Goal: Task Accomplishment & Management: Manage account settings

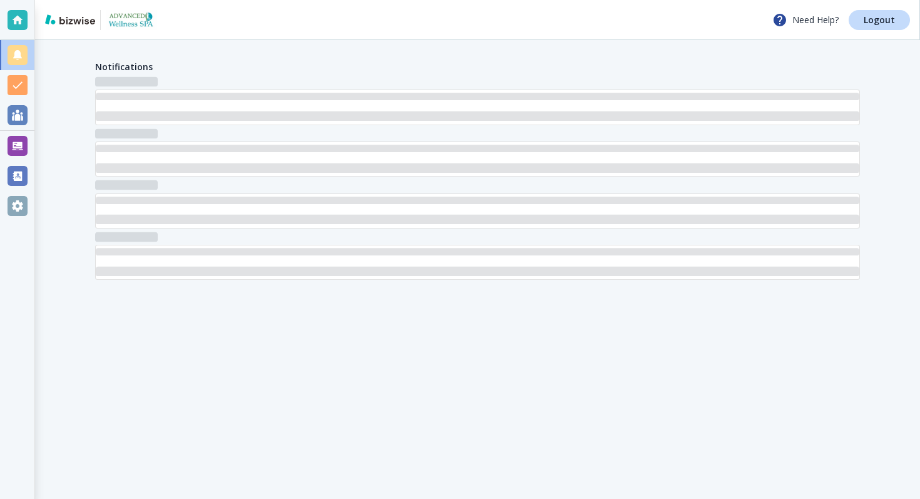
click at [12, 142] on div at bounding box center [18, 146] width 20 height 20
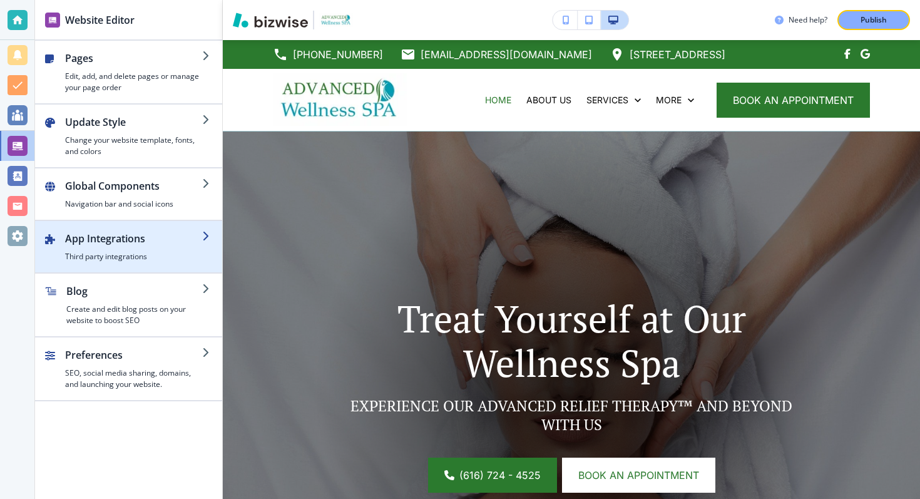
click at [126, 243] on h2 "App Integrations" at bounding box center [133, 238] width 137 height 15
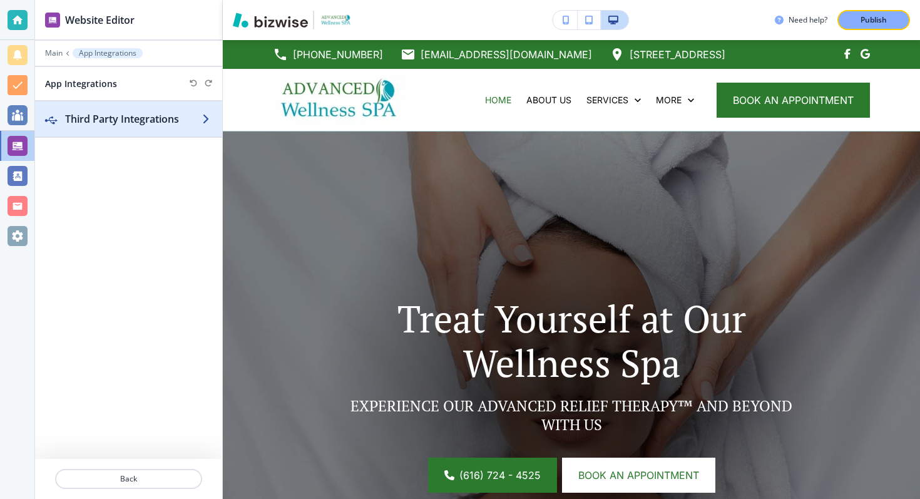
click at [138, 109] on div "button" at bounding box center [128, 106] width 187 height 10
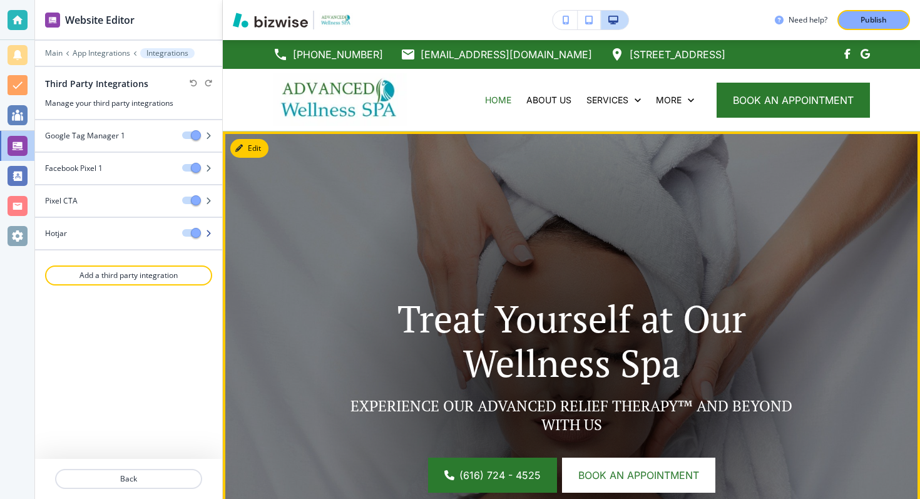
click at [210, 230] on icon "button" at bounding box center [209, 234] width 8 height 8
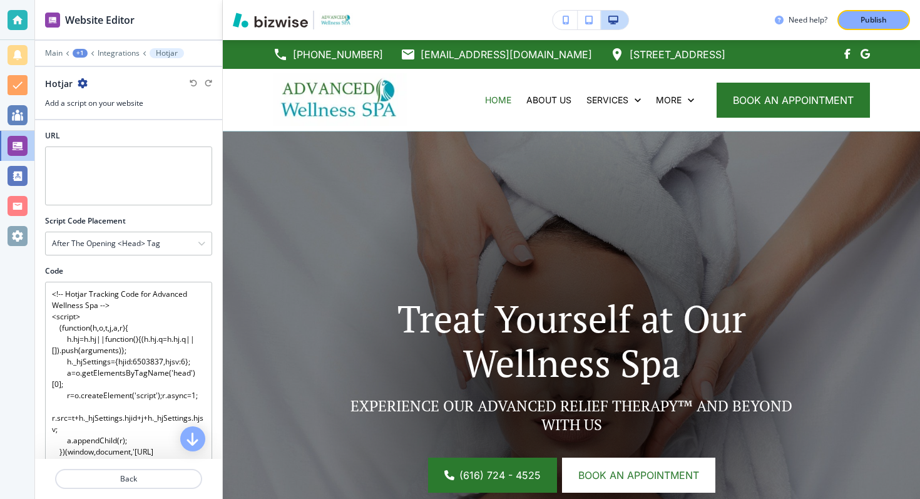
click at [78, 85] on icon "button" at bounding box center [83, 83] width 10 height 10
click at [103, 121] on button "Delete Hotjar" at bounding box center [117, 127] width 80 height 23
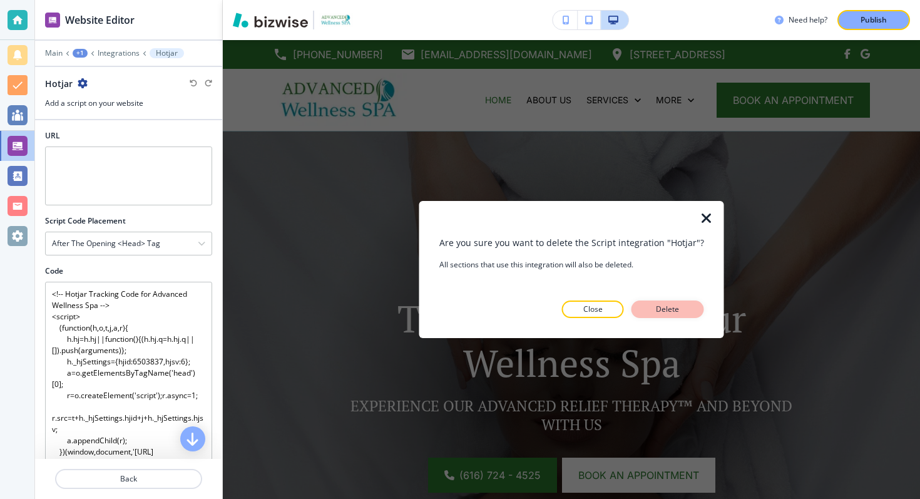
click at [646, 315] on button "Delete" at bounding box center [668, 309] width 73 height 18
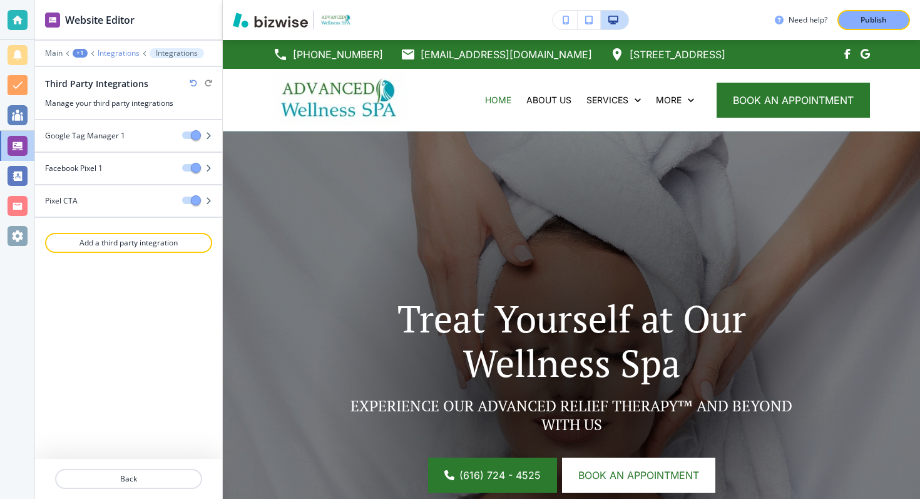
click at [115, 51] on p "Integrations" at bounding box center [119, 53] width 42 height 9
click at [154, 248] on button "Add a third party integration" at bounding box center [128, 243] width 167 height 20
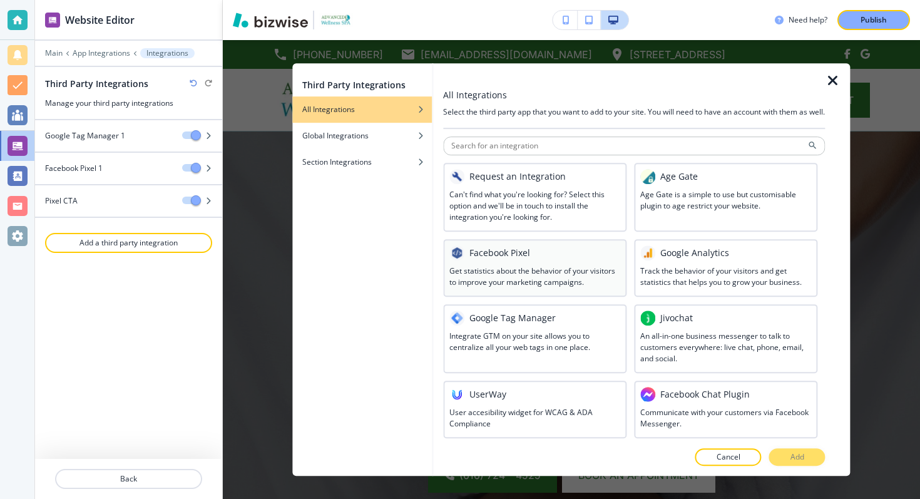
scroll to position [648, 0]
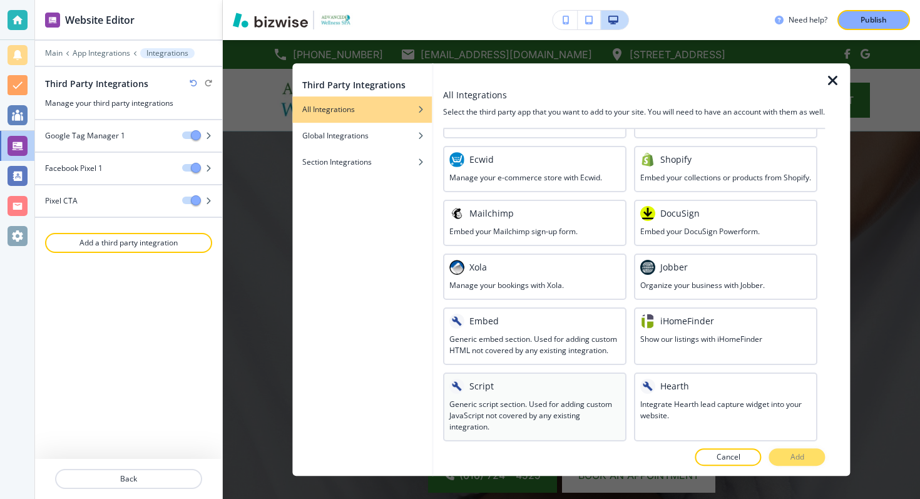
click at [523, 394] on div at bounding box center [534, 396] width 171 height 5
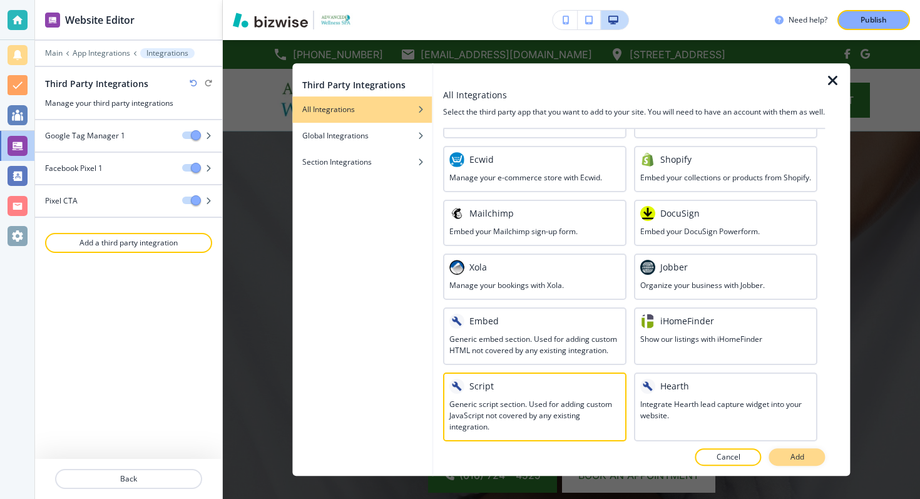
click at [780, 458] on button "Add" at bounding box center [797, 457] width 56 height 18
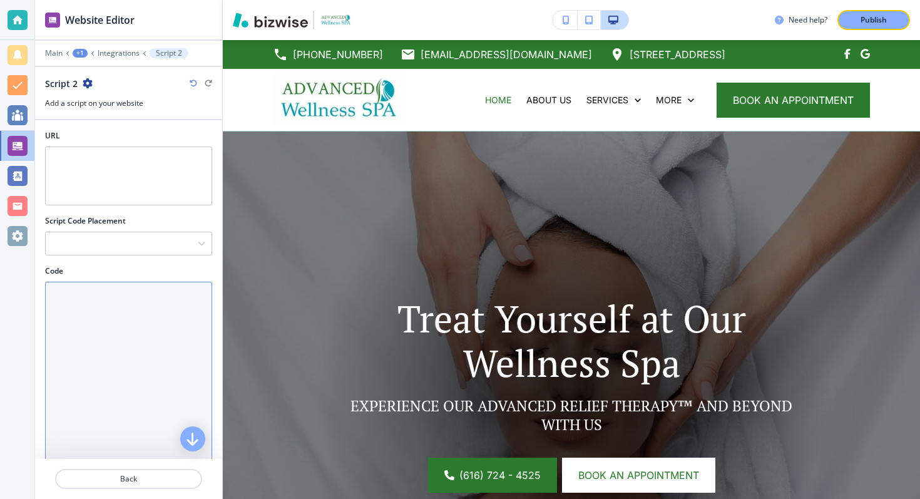
click at [113, 324] on textarea "Code" at bounding box center [128, 401] width 167 height 239
paste textarea "<script type="text/javascript"> (function(c,l,a,r,i,t,y){ c[a]=c[a]||function()…"
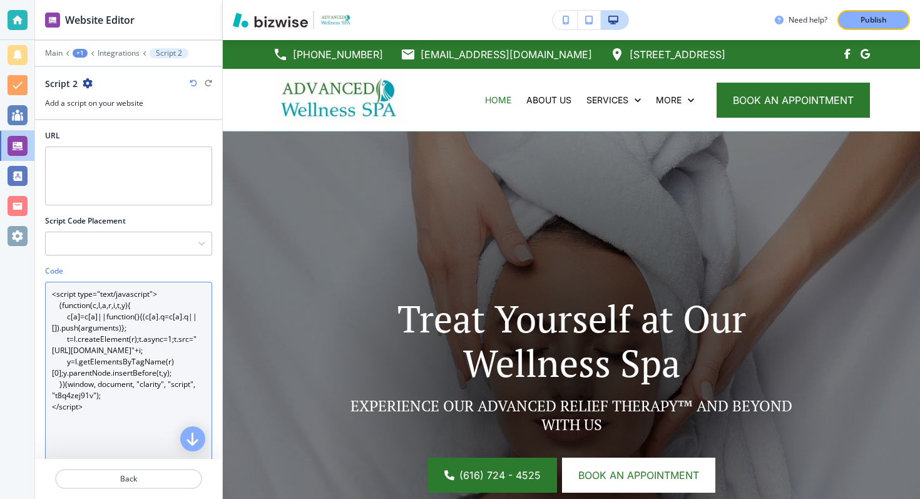
type textarea "<script type="text/javascript"> (function(c,l,a,r,i,t,y){ c[a]=c[a]||function()…"
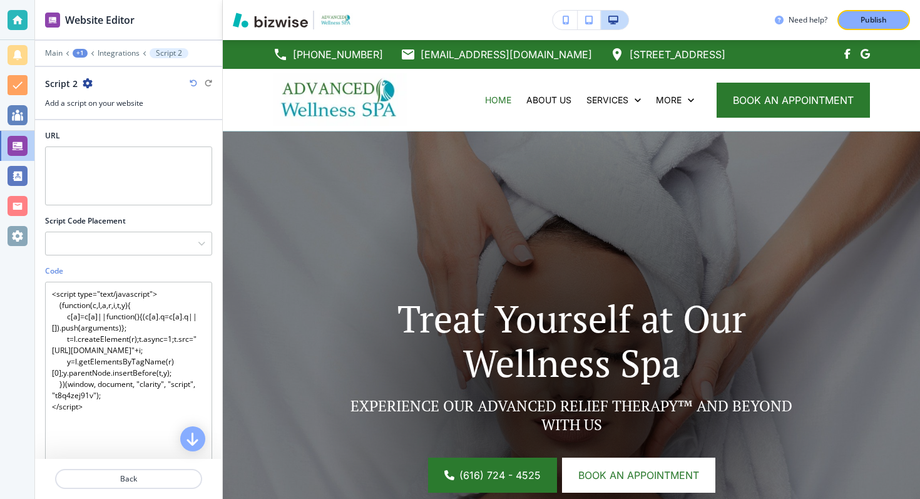
click at [78, 81] on div "Script 2" at bounding box center [69, 83] width 48 height 13
click at [86, 82] on icon "button" at bounding box center [88, 83] width 10 height 10
click at [101, 101] on p "Rename Script 2" at bounding box center [122, 105] width 64 height 11
click at [100, 89] on input "Script 2" at bounding box center [110, 83] width 130 height 25
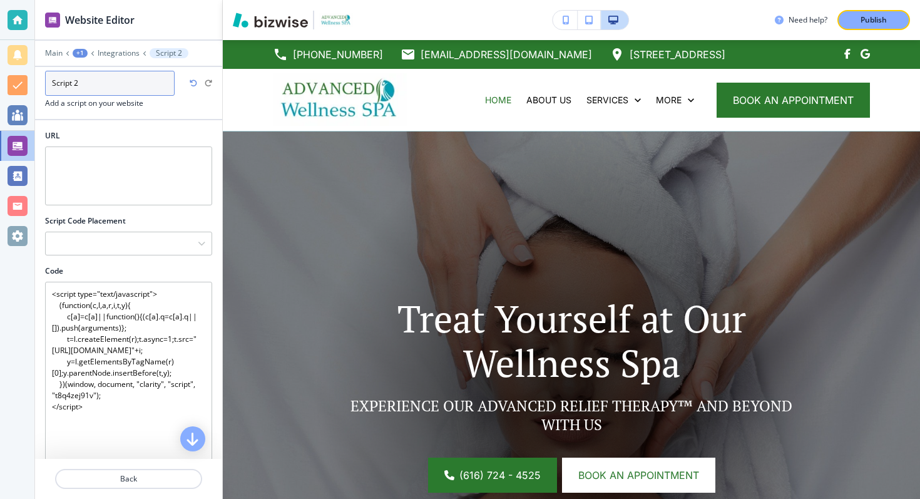
click at [95, 90] on input "Script 2" at bounding box center [110, 83] width 130 height 25
type input "microsoft clarity"
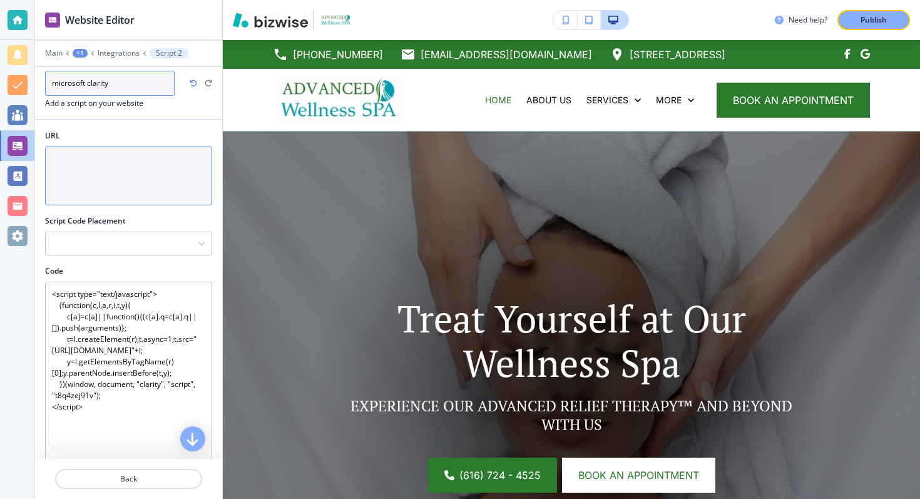
scroll to position [186, 0]
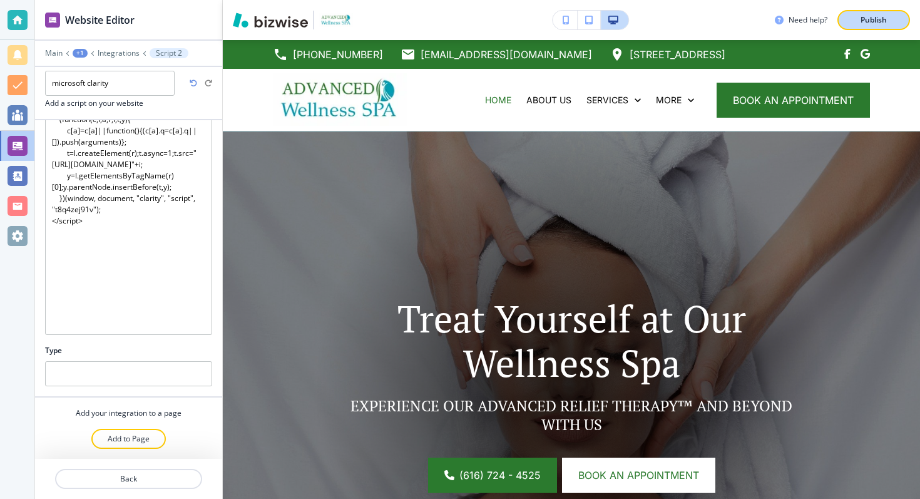
click at [904, 24] on button "Publish" at bounding box center [873, 20] width 73 height 20
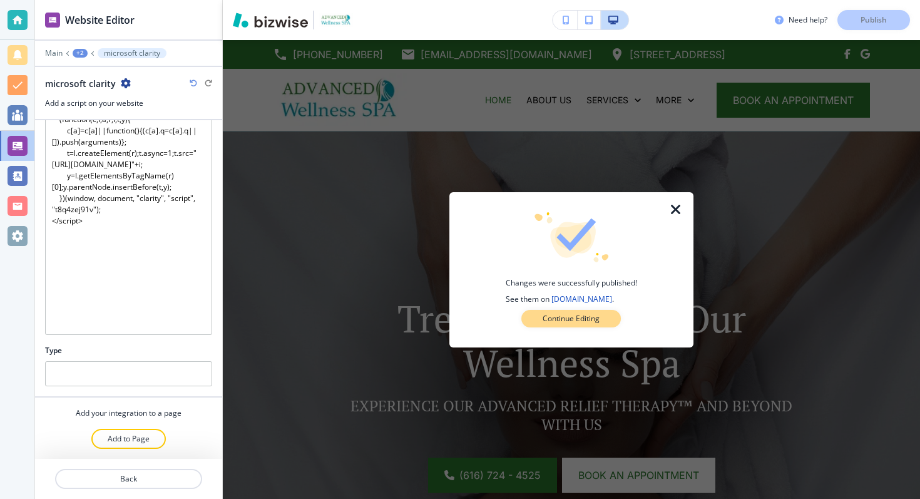
click at [586, 311] on button "Continue Editing" at bounding box center [571, 319] width 100 height 18
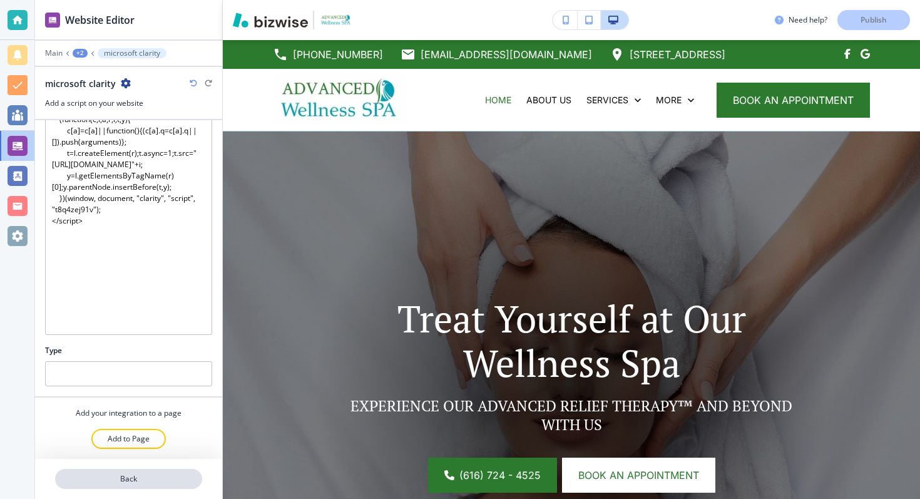
click at [147, 482] on p "Back" at bounding box center [128, 478] width 145 height 11
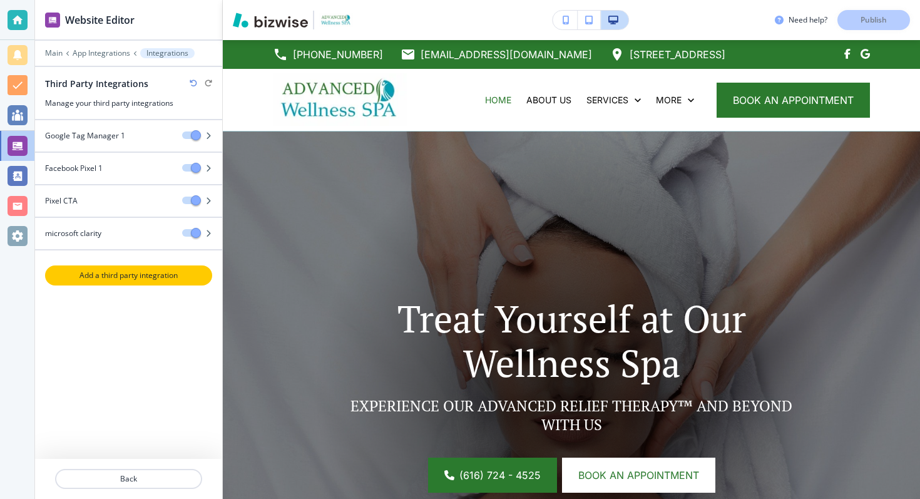
click at [141, 272] on p "Add a third party integration" at bounding box center [128, 275] width 165 height 11
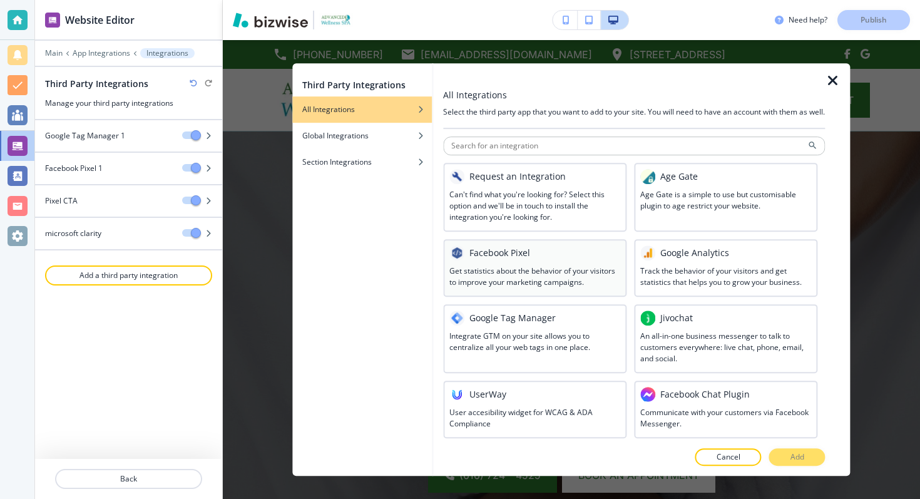
scroll to position [648, 0]
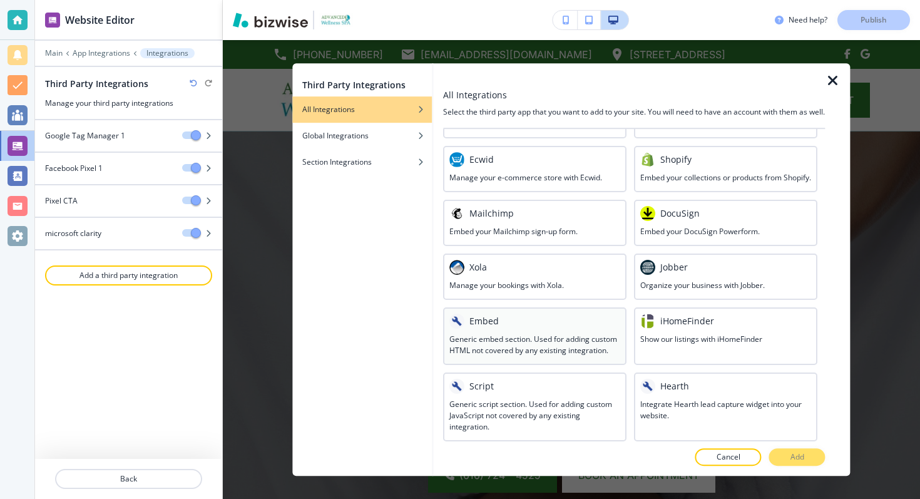
click at [508, 344] on h3 "Generic embed section. Used for adding custom HTML not covered by any existing …" at bounding box center [534, 345] width 171 height 23
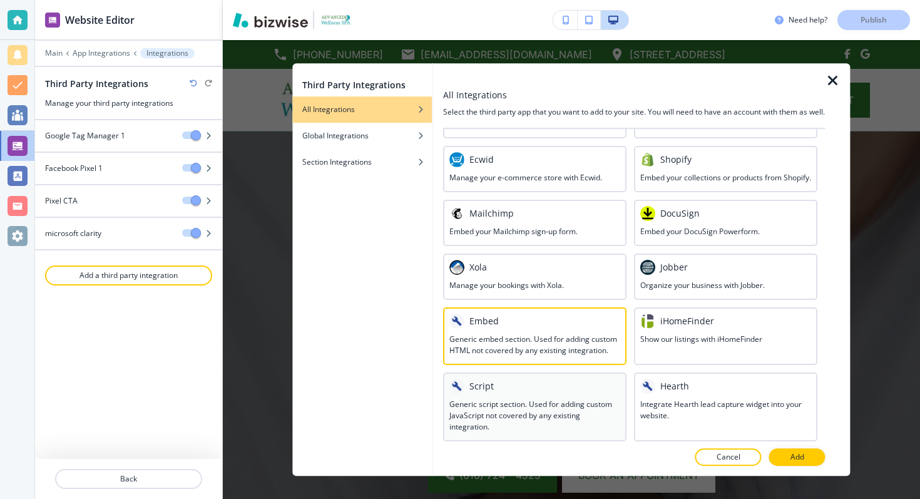
click at [538, 399] on h3 "Generic script section. Used for adding custom JavaScript not covered by any ex…" at bounding box center [534, 416] width 171 height 34
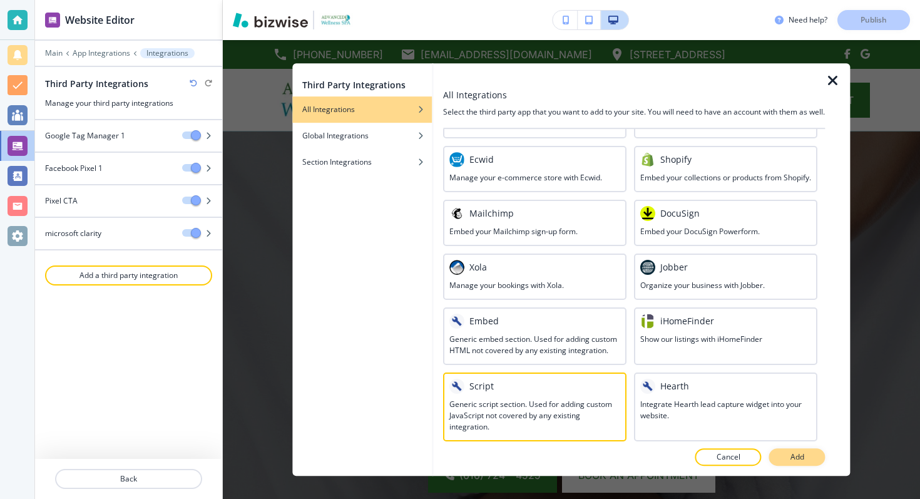
click at [813, 453] on button "Add" at bounding box center [797, 457] width 56 height 18
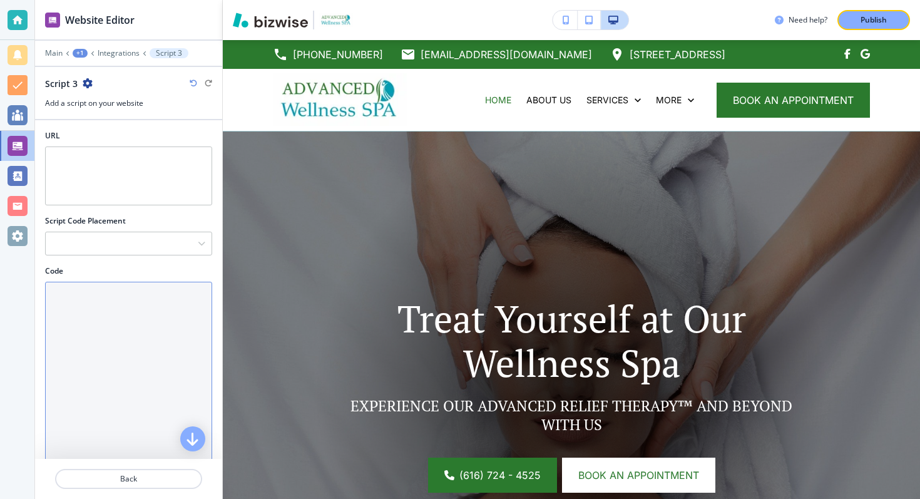
click at [121, 310] on textarea "Code" at bounding box center [128, 401] width 167 height 239
paste textarea "<script async defer src="https://tools.luckyorange.com/core/lo.js?site-id=6e36f…"
type textarea "<script async defer src="https://tools.luckyorange.com/core/lo.js?site-id=6e36f…"
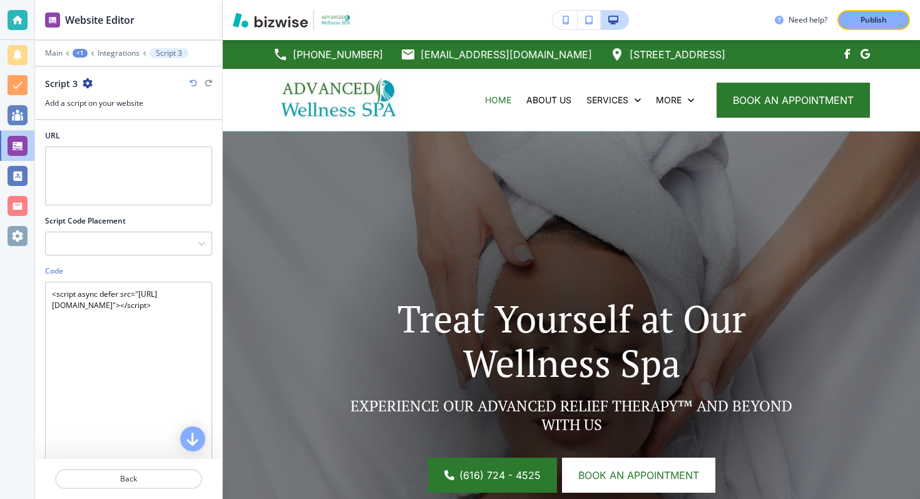
click at [94, 88] on div "Script 3" at bounding box center [128, 83] width 167 height 13
click at [89, 85] on icon "button" at bounding box center [88, 83] width 10 height 10
click at [99, 100] on p "Rename Script 3" at bounding box center [122, 105] width 64 height 11
click at [113, 79] on input "Script 3" at bounding box center [110, 83] width 130 height 25
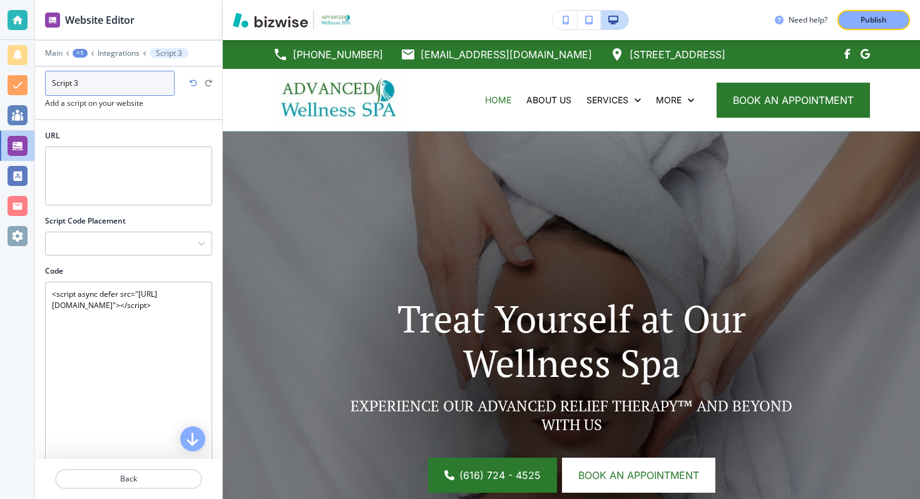
click at [113, 79] on input "Script 3" at bounding box center [110, 83] width 130 height 25
type input "lucky orange"
click at [171, 104] on h3 "Add a script on your website" at bounding box center [128, 103] width 167 height 11
click at [879, 5] on div "Need help? Publish" at bounding box center [571, 20] width 697 height 40
click at [878, 18] on p "Publish" at bounding box center [874, 19] width 26 height 11
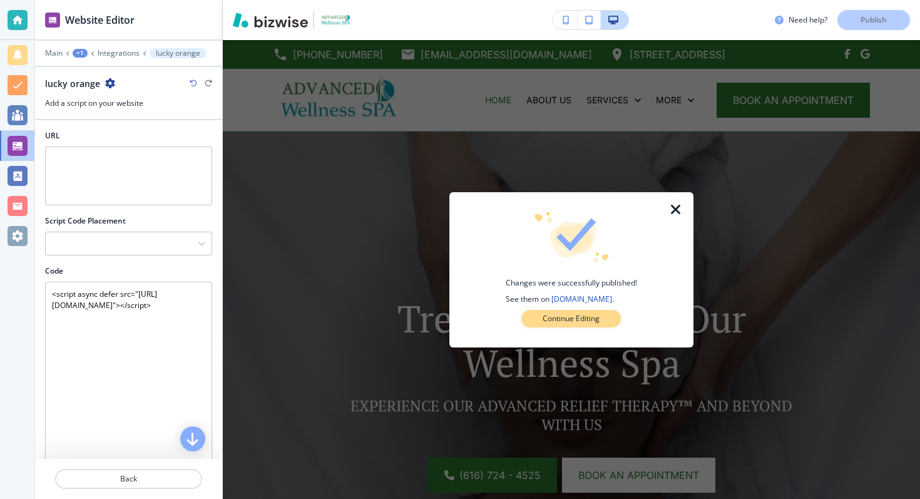
click at [595, 320] on p "Continue Editing" at bounding box center [571, 318] width 57 height 11
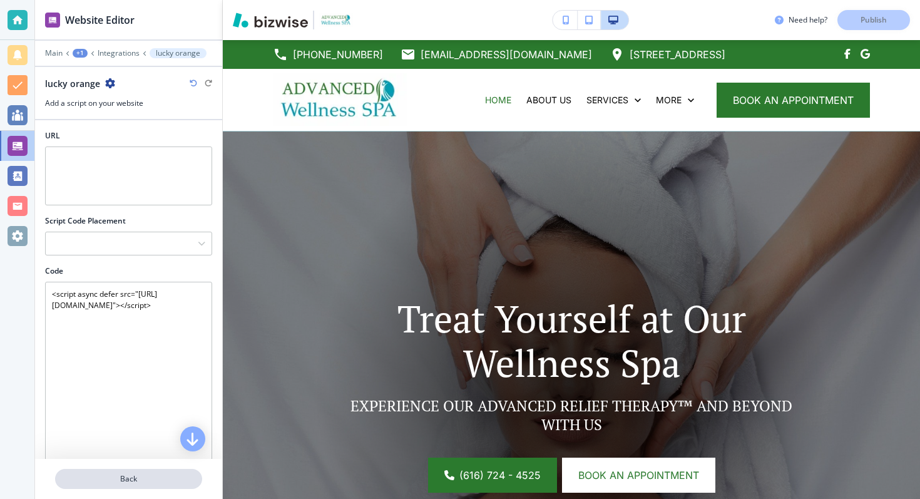
click at [180, 479] on p "Back" at bounding box center [128, 478] width 145 height 11
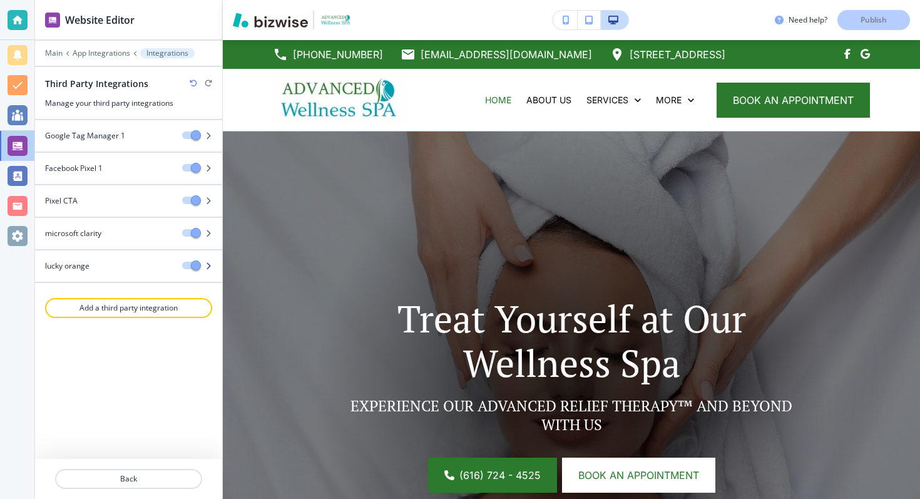
click at [205, 270] on div "lucky orange" at bounding box center [128, 265] width 187 height 11
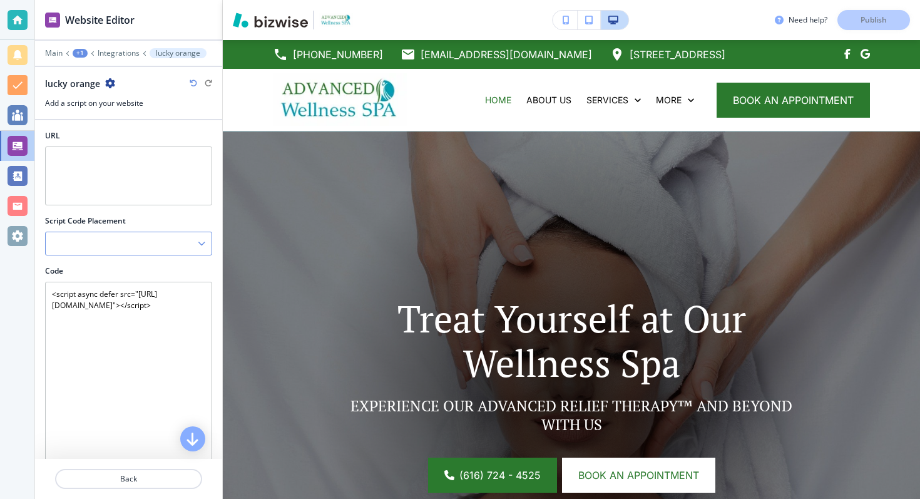
click at [160, 237] on div at bounding box center [129, 243] width 166 height 23
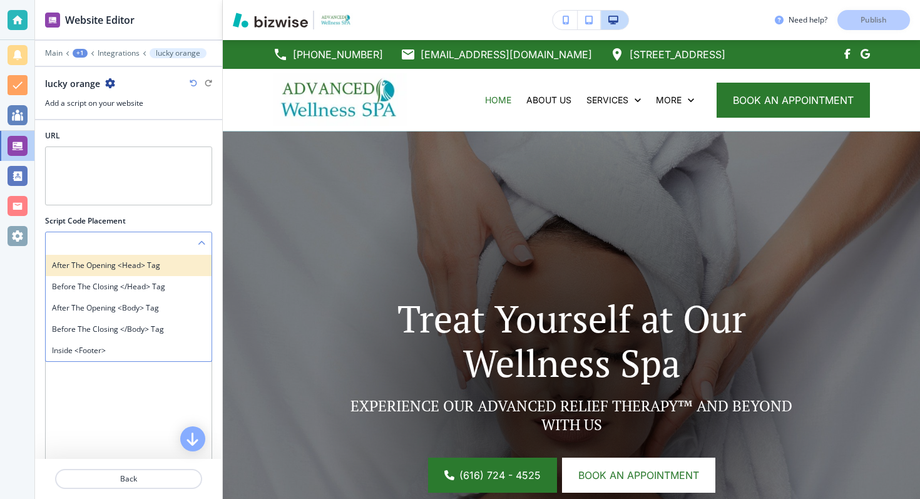
click at [163, 270] on h4 "After the opening <head> tag" at bounding box center [128, 265] width 153 height 11
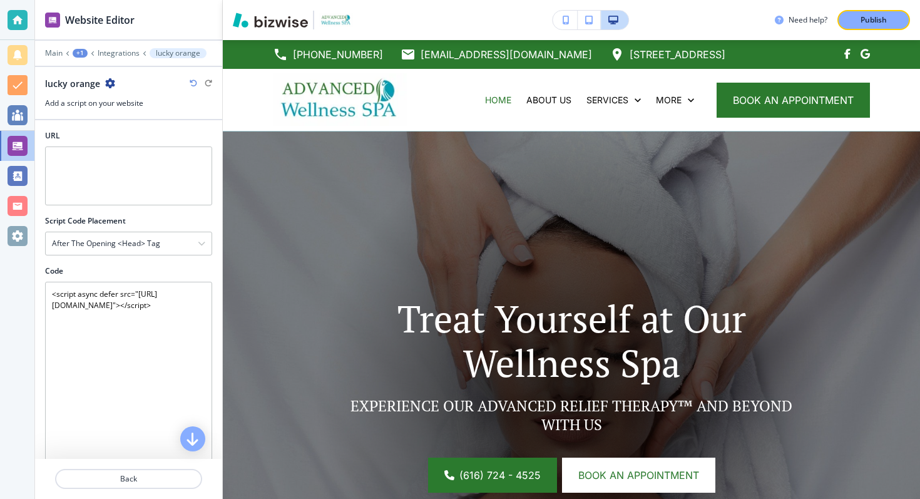
click at [856, 39] on div "Need help? Publish" at bounding box center [571, 20] width 697 height 40
click at [856, 22] on div "Publish" at bounding box center [874, 19] width 40 height 11
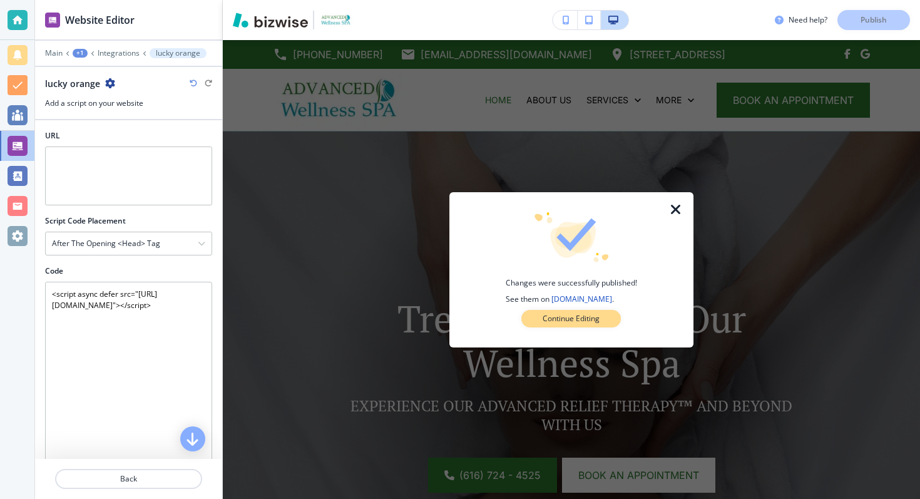
click at [547, 325] on button "Continue Editing" at bounding box center [571, 319] width 100 height 18
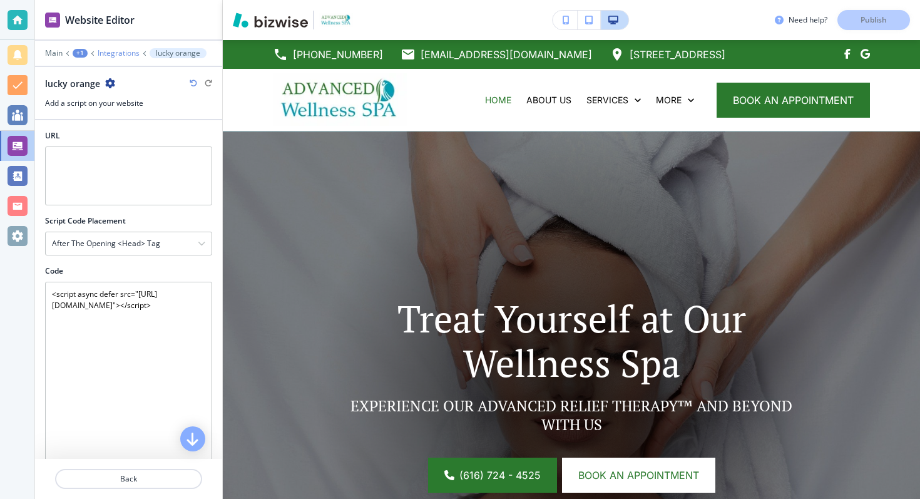
click at [107, 55] on p "Integrations" at bounding box center [119, 53] width 42 height 9
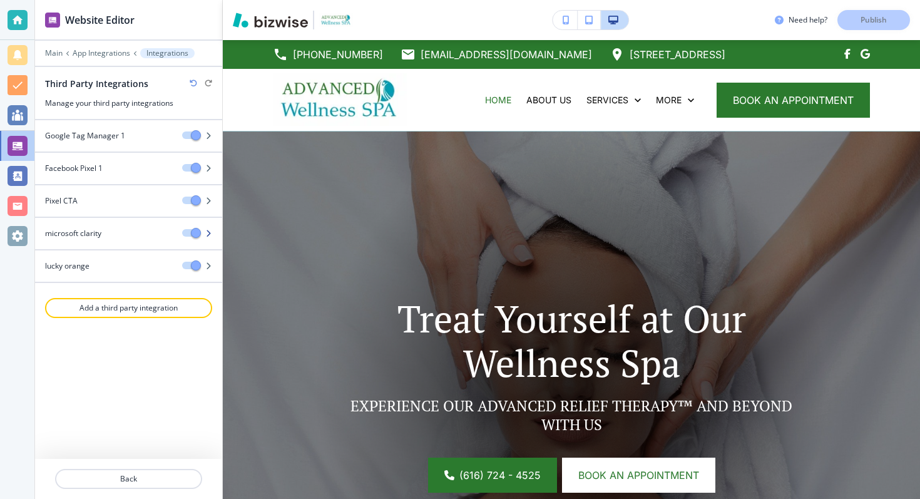
click at [106, 235] on div "microsoft clarity" at bounding box center [103, 233] width 137 height 11
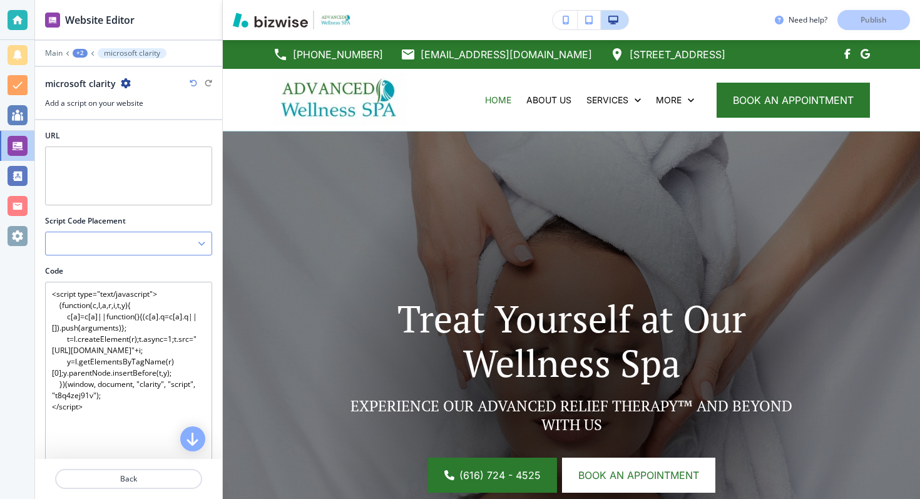
click at [121, 238] on div at bounding box center [129, 243] width 166 height 23
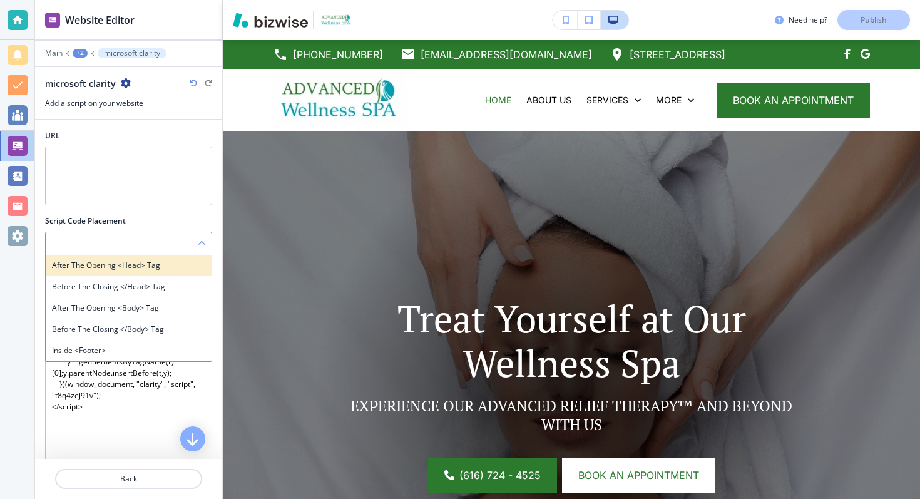
click at [122, 268] on h4 "After the opening <head> tag" at bounding box center [128, 265] width 153 height 11
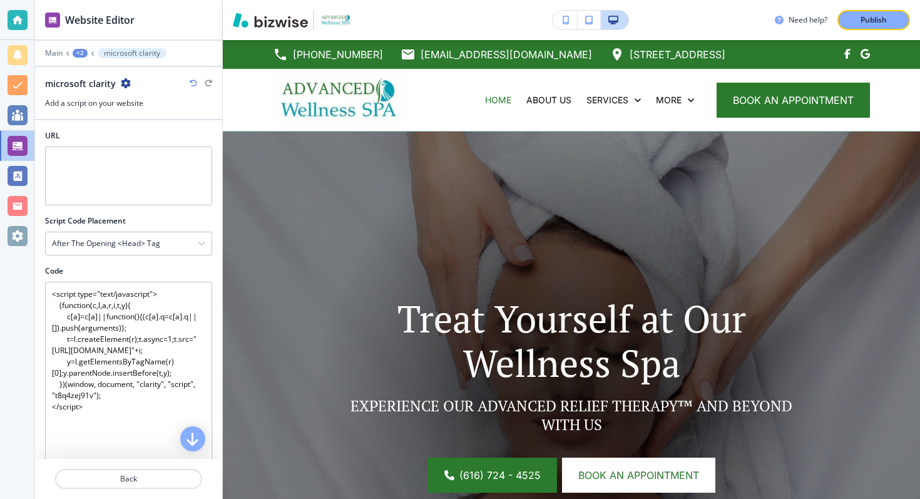
click at [893, 9] on div "Need help? Publish" at bounding box center [571, 20] width 697 height 40
click at [891, 16] on div "Publish" at bounding box center [874, 19] width 40 height 11
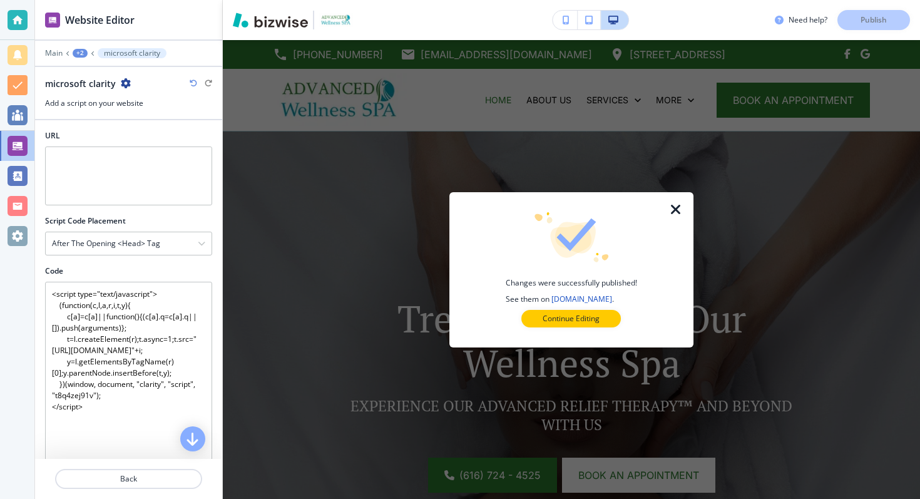
click at [580, 307] on div "Changes were successfully published! See them on advancedwellspa.com . Continue…" at bounding box center [571, 269] width 204 height 115
click at [580, 315] on p "Continue Editing" at bounding box center [571, 318] width 57 height 11
